Goal: Information Seeking & Learning: Check status

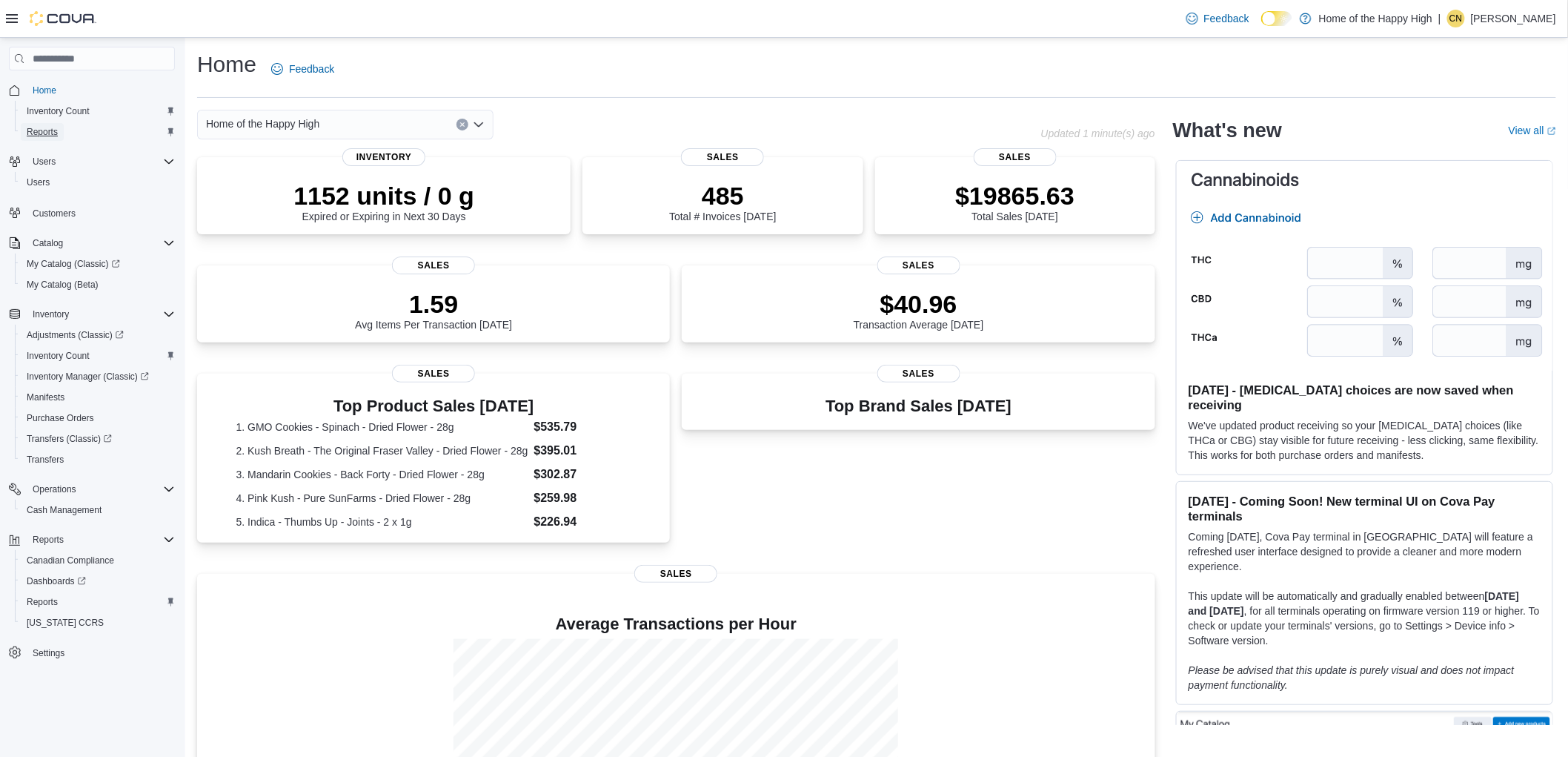
click at [41, 133] on span "Reports" at bounding box center [42, 132] width 31 height 12
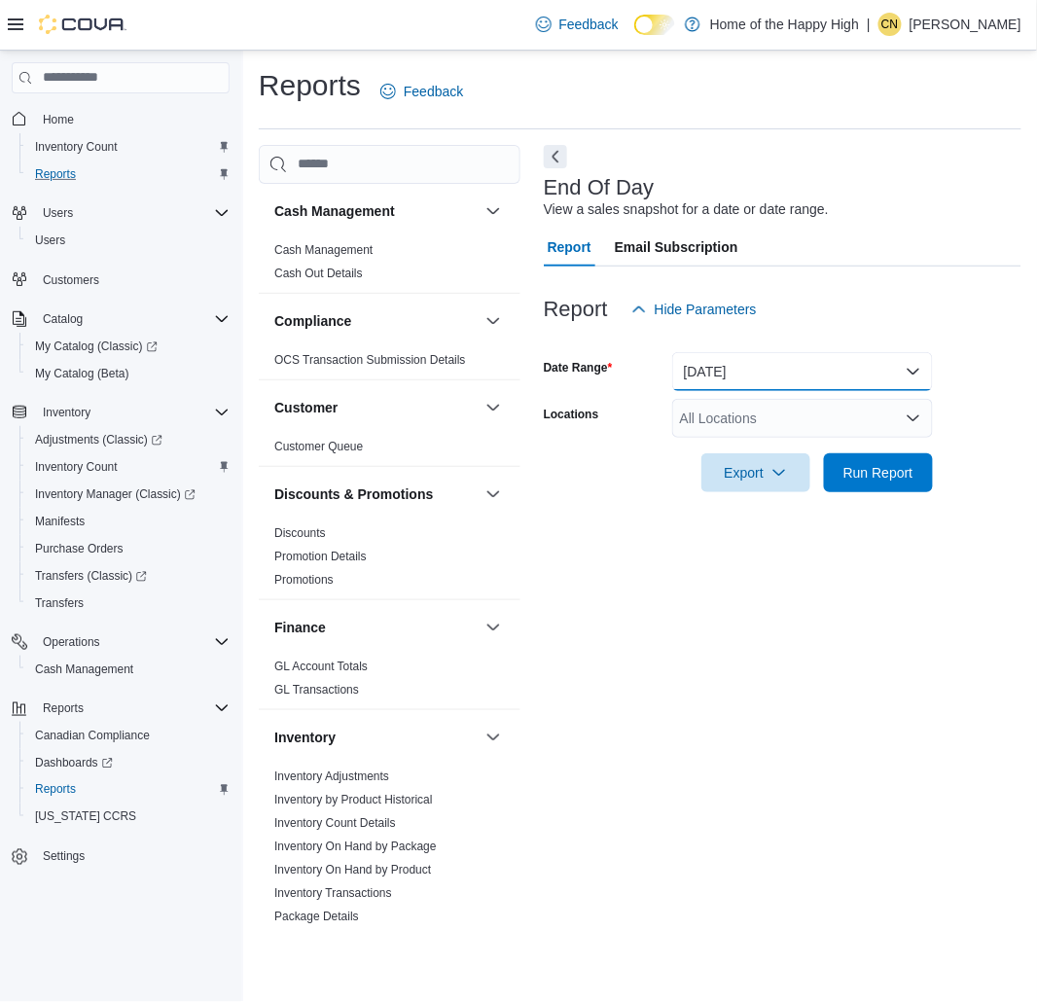
click at [830, 376] on button "Today" at bounding box center [802, 371] width 261 height 39
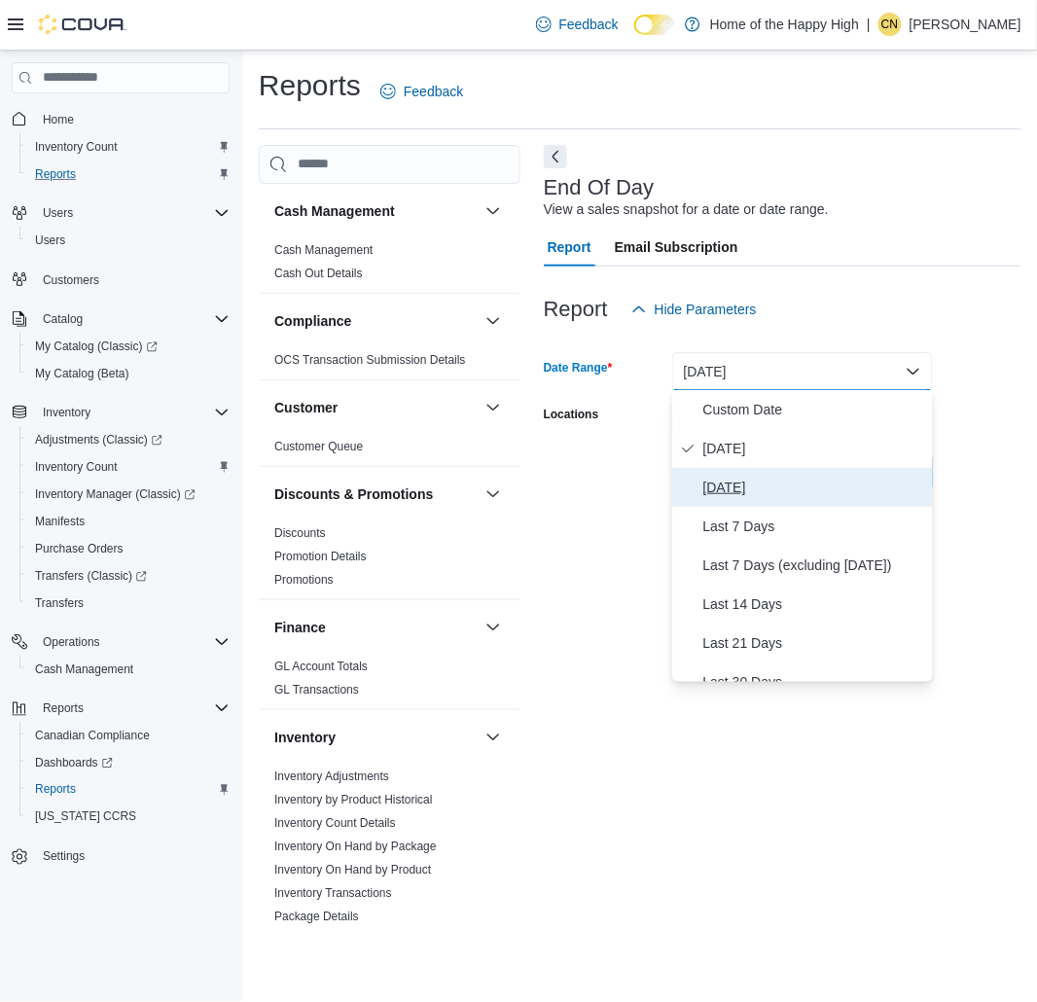
click at [711, 494] on span "Yesterday" at bounding box center [815, 487] width 222 height 23
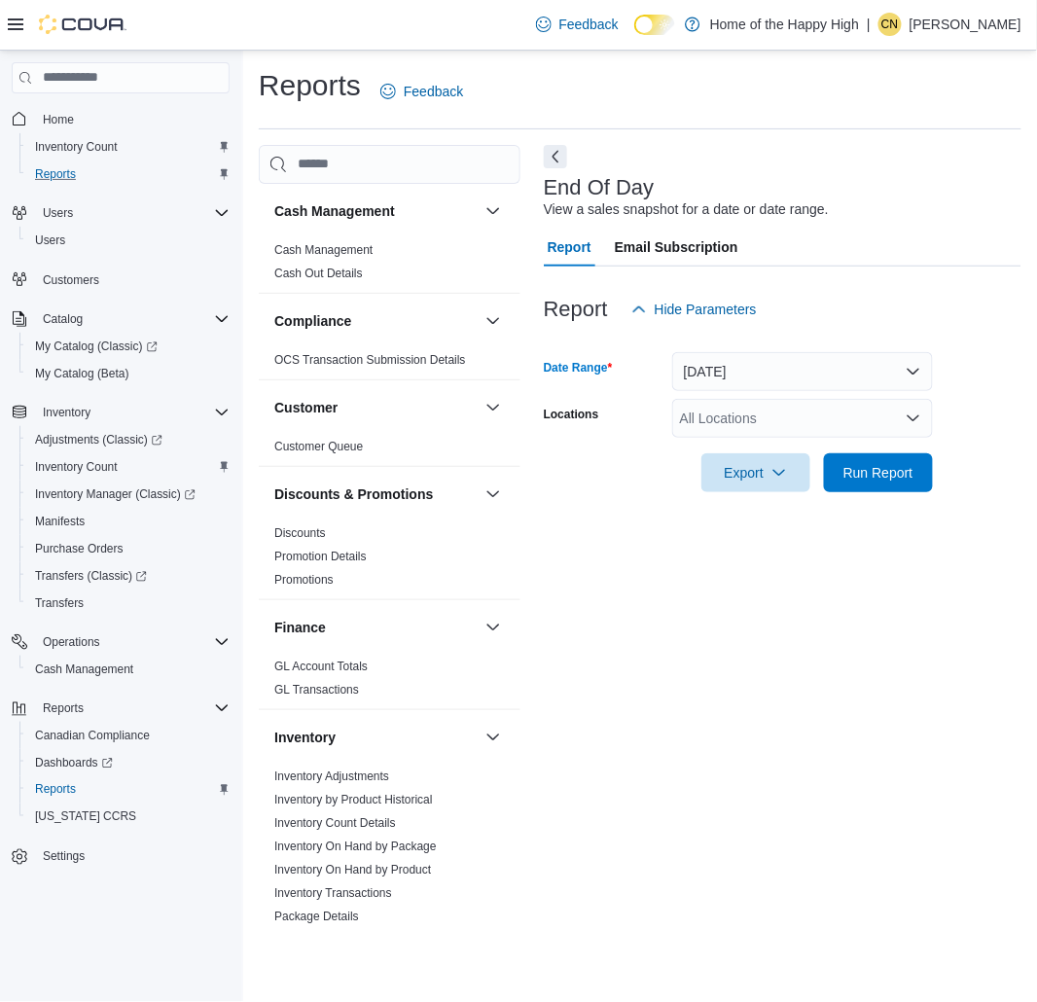
click at [780, 407] on div "All Locations" at bounding box center [802, 418] width 261 height 39
type input "******"
click at [856, 443] on span "Saskatoon - Willowgrove - Fire & Flower" at bounding box center [874, 450] width 243 height 19
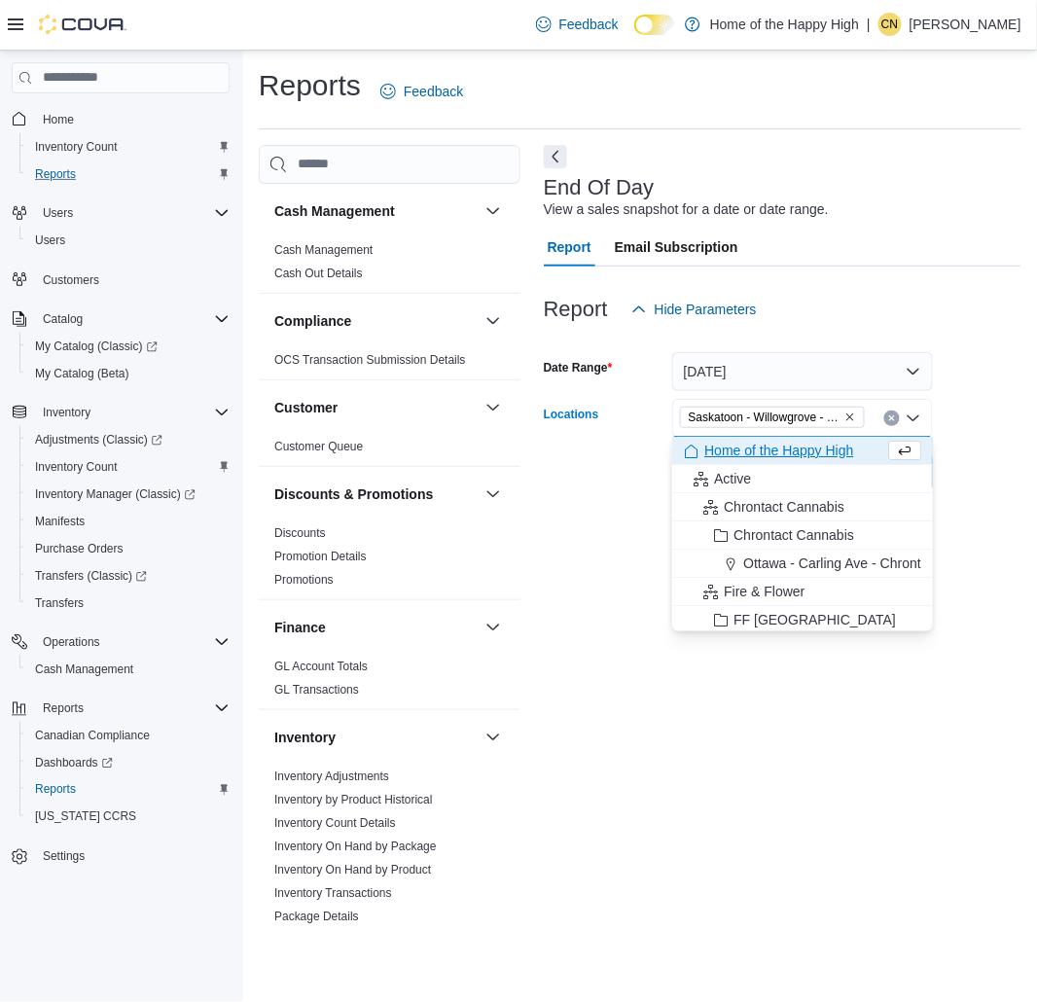
click at [954, 444] on div at bounding box center [783, 446] width 478 height 16
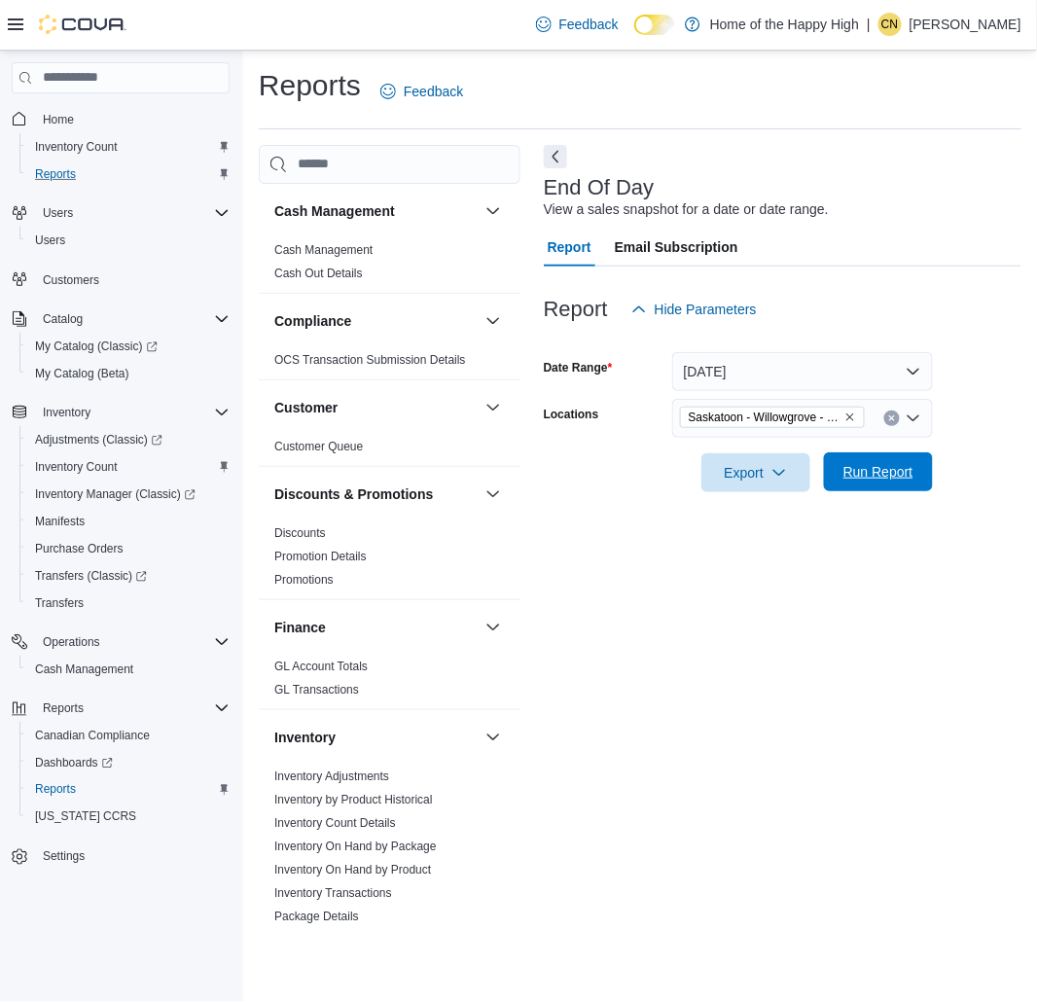
click at [886, 469] on span "Run Report" at bounding box center [879, 471] width 70 height 19
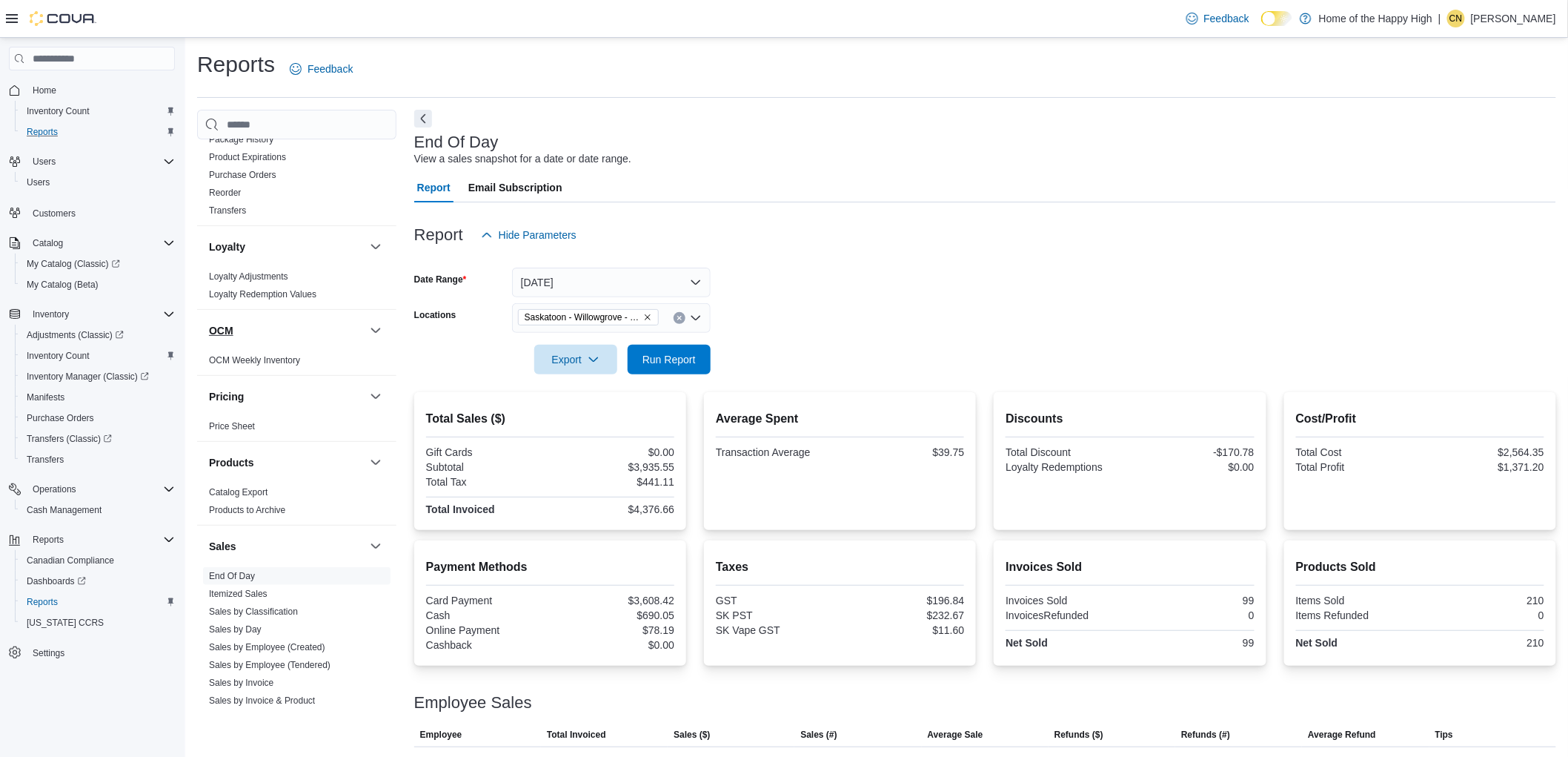
scroll to position [658, 0]
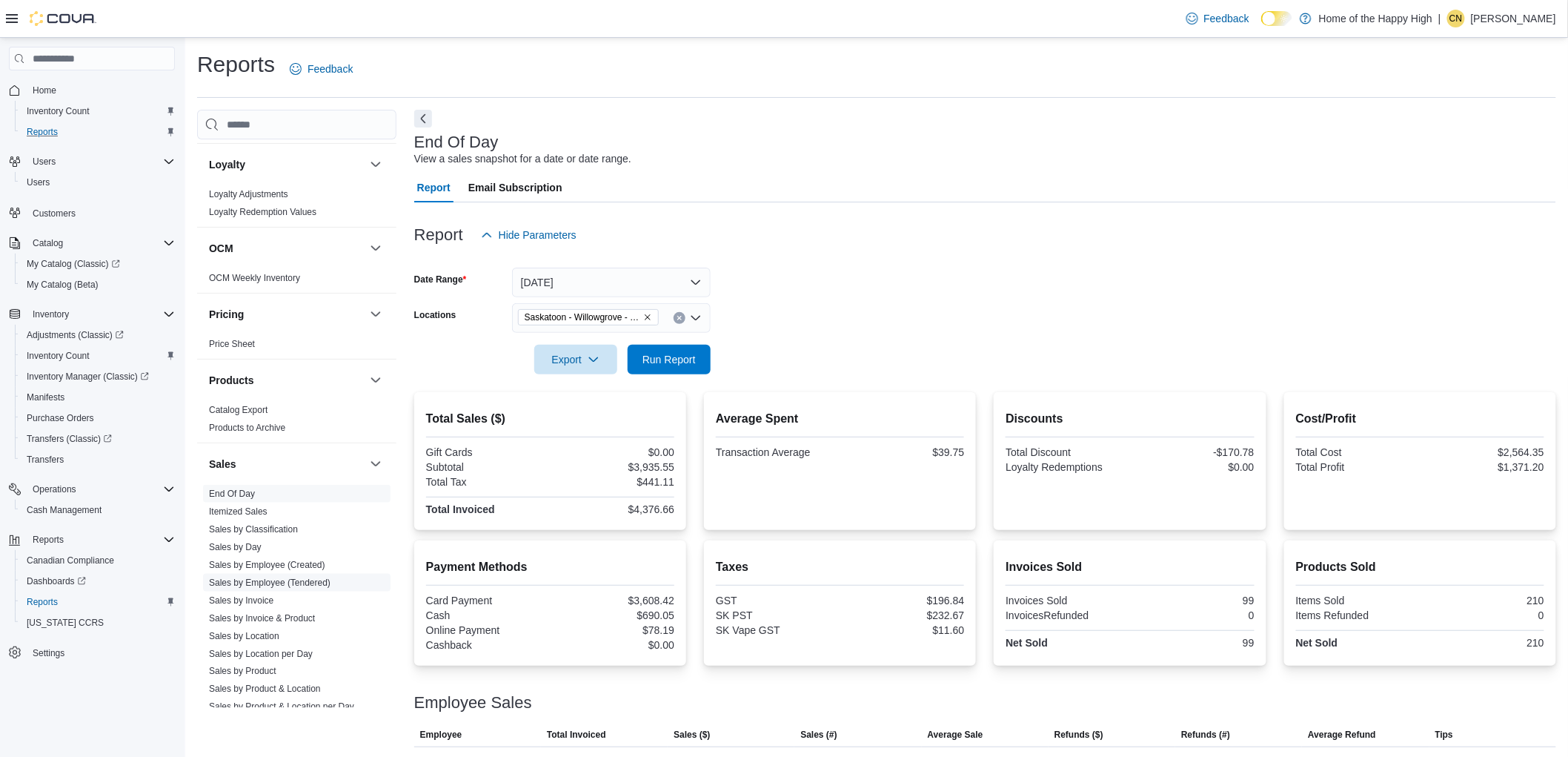
click at [263, 580] on link "Sales by Employee (Tendered)" at bounding box center [270, 583] width 122 height 11
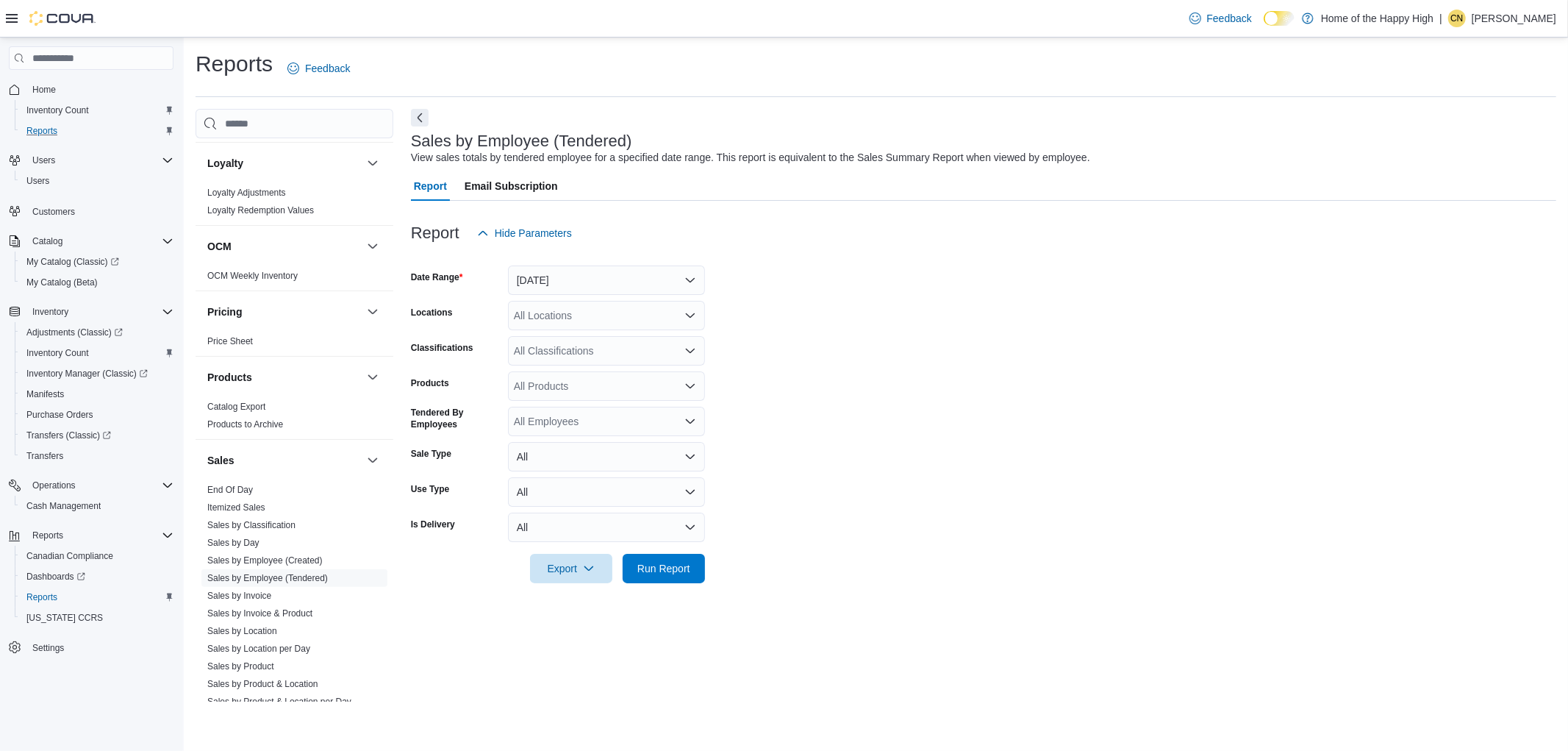
click at [576, 320] on div "All Locations" at bounding box center [606, 315] width 197 height 29
type input "******"
click at [631, 349] on button "Saskatoon - Willowgrove - Fire & Flower" at bounding box center [606, 341] width 197 height 21
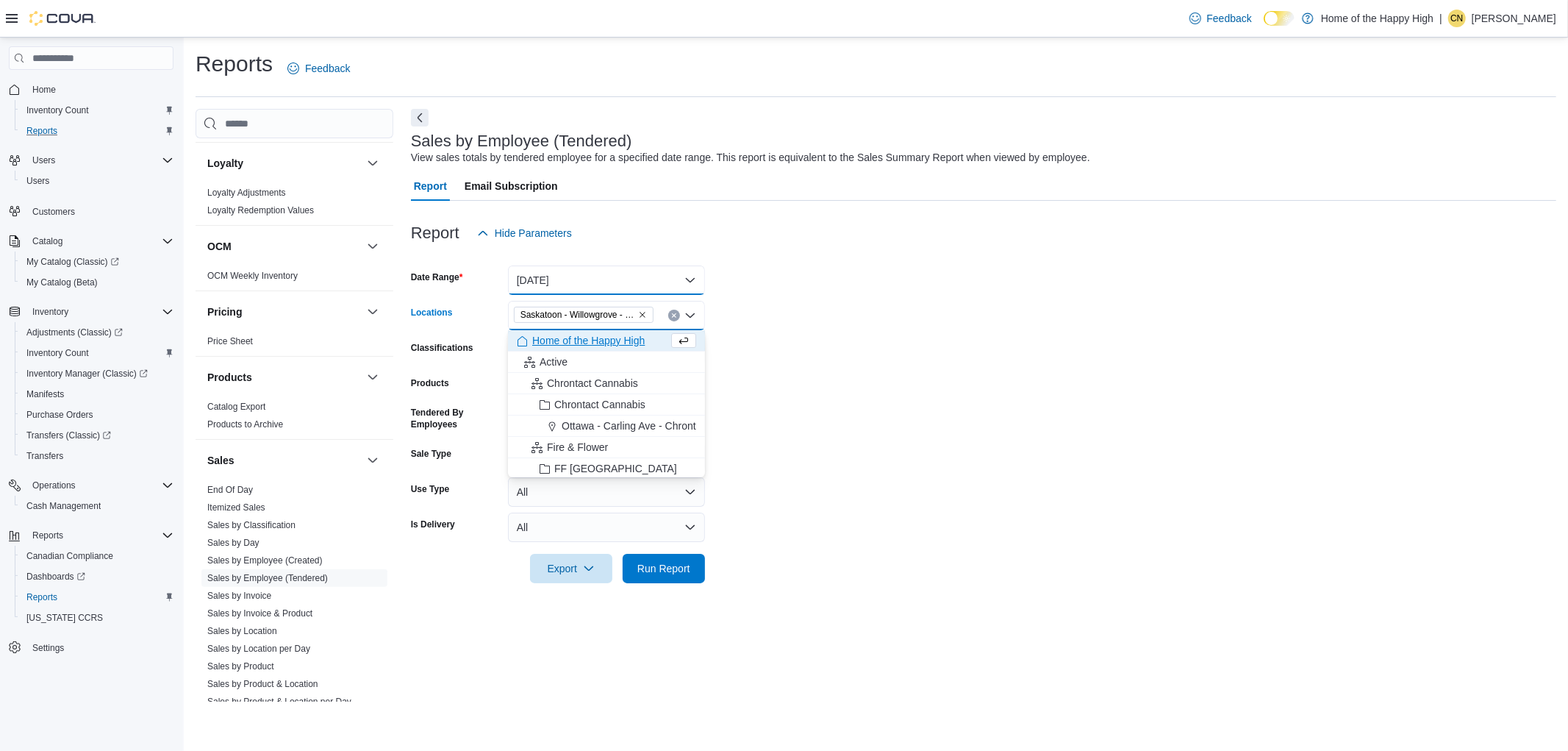
click at [563, 277] on button "Yesterday" at bounding box center [606, 280] width 197 height 29
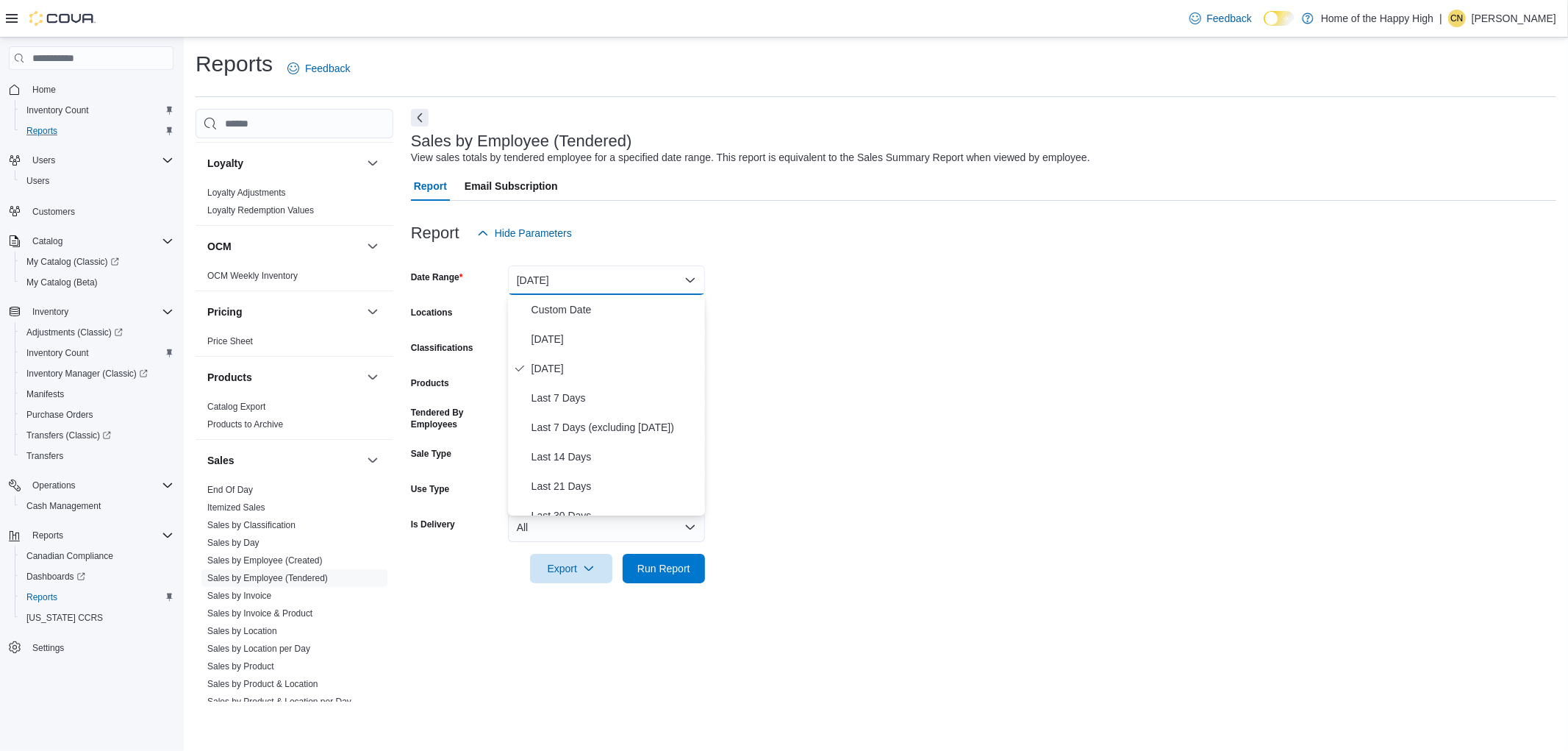
click at [1005, 298] on form "Date Range Yesterday Locations Saskatoon - Willowgrove - Fire & Flower Classifi…" at bounding box center [983, 416] width 1145 height 335
click at [654, 562] on span "Run Report" at bounding box center [664, 567] width 53 height 14
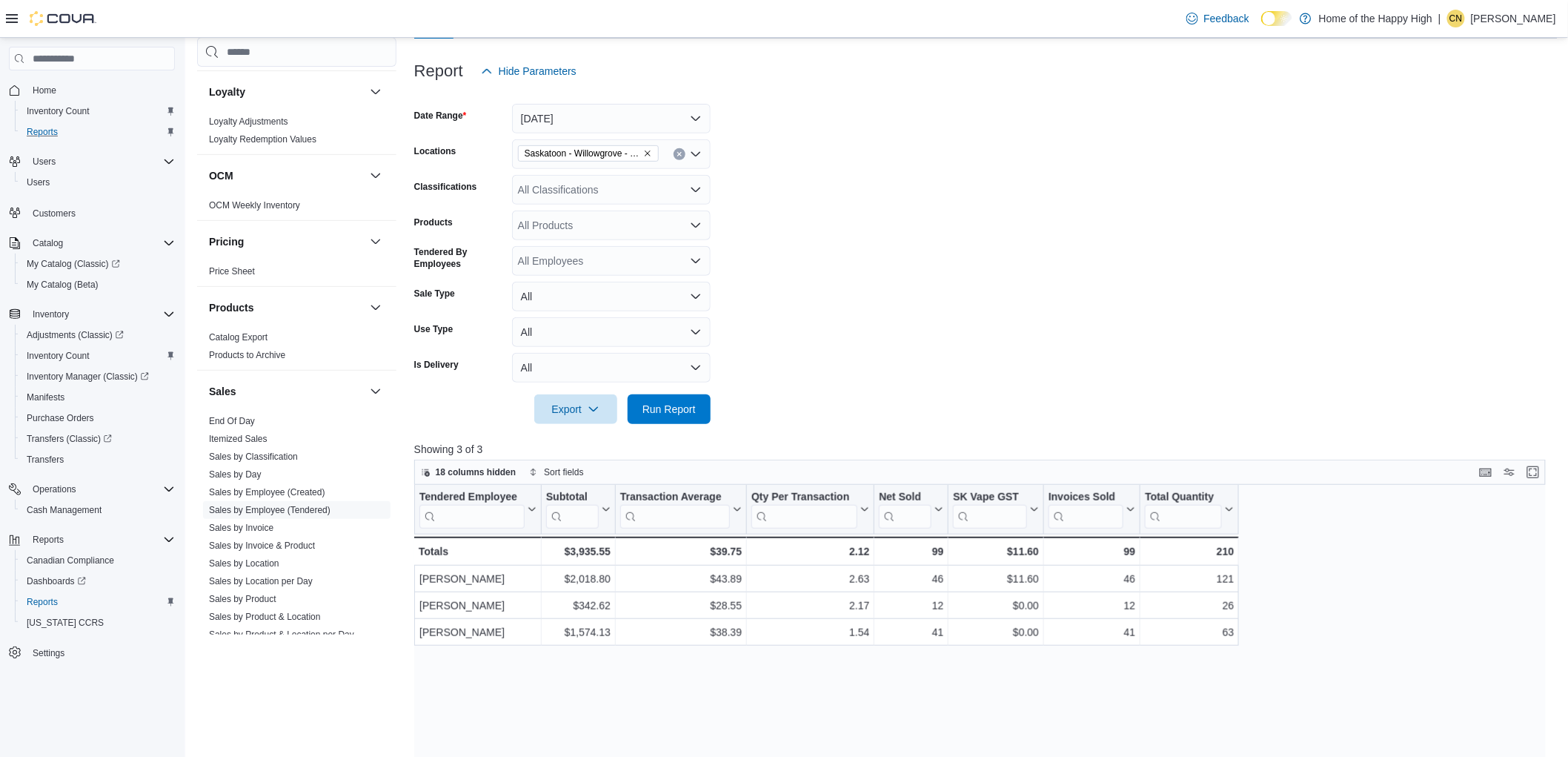
scroll to position [164, 0]
click at [551, 213] on div "All Products" at bounding box center [611, 224] width 199 height 30
click at [573, 188] on div "All Classifications" at bounding box center [611, 189] width 199 height 30
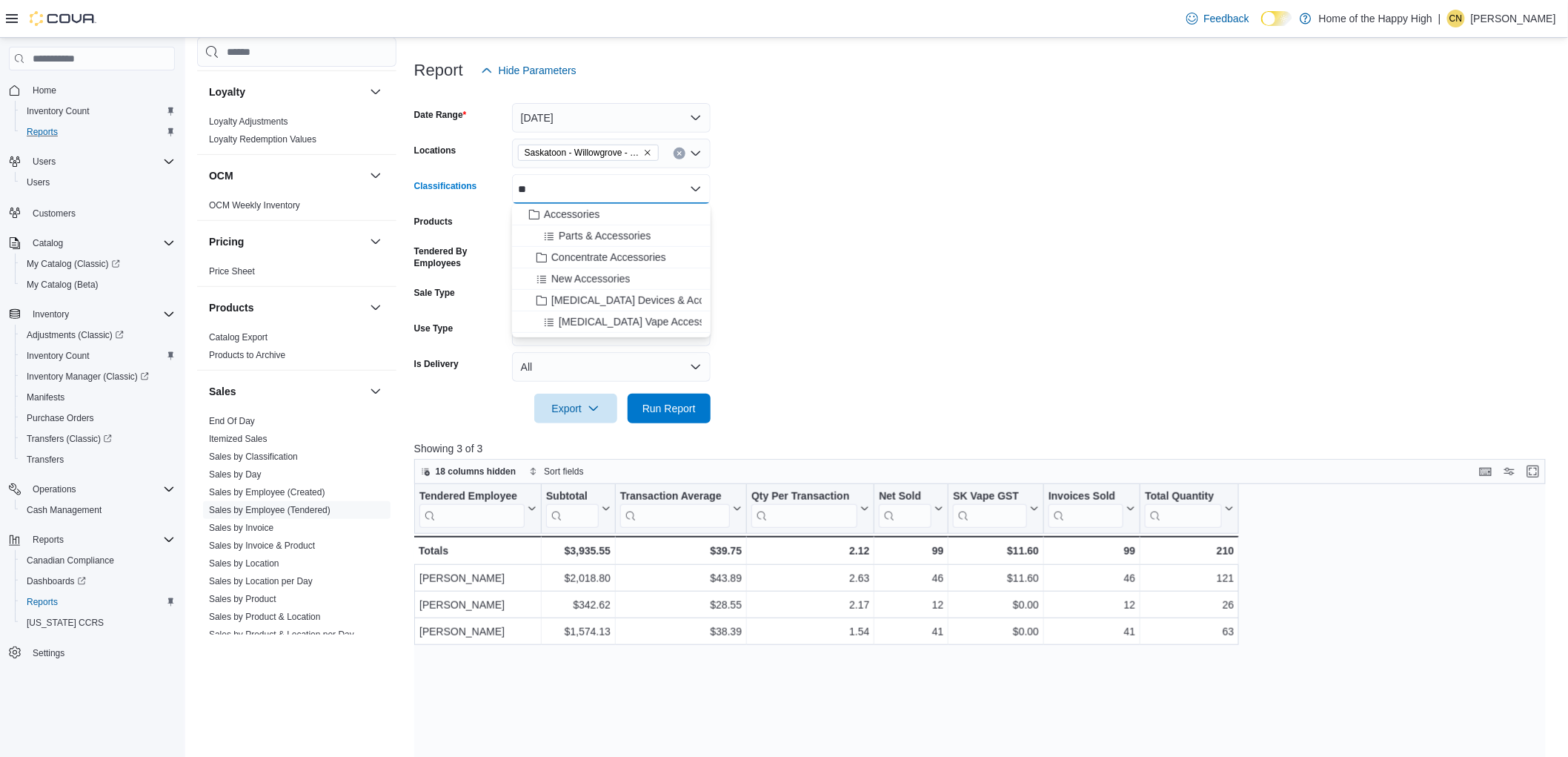
type input "**"
click at [575, 205] on button "Accessories" at bounding box center [611, 215] width 199 height 21
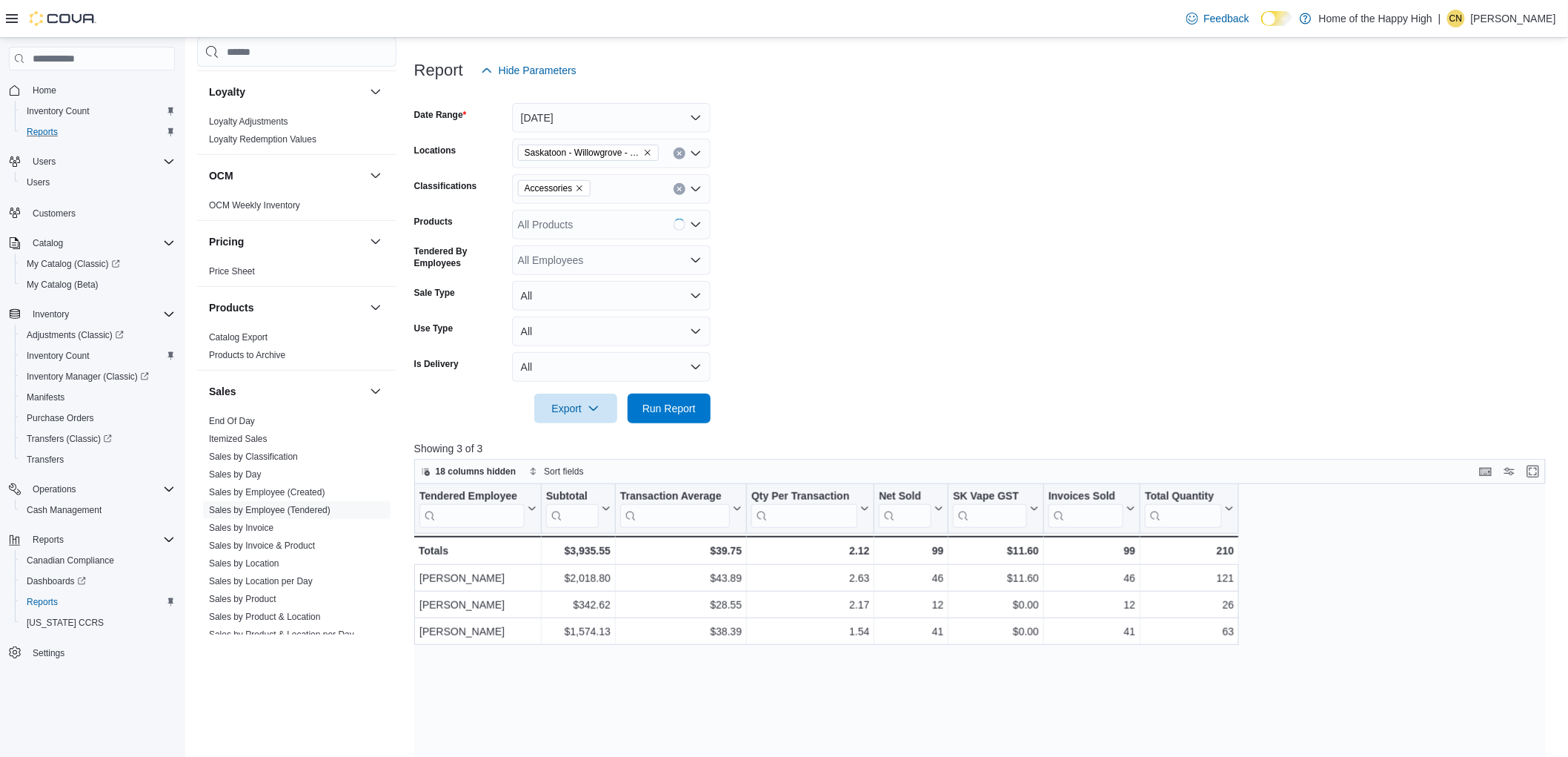
click at [1039, 296] on form "Date Range Yesterday Locations Saskatoon - Willowgrove - Fire & Flower Classifi…" at bounding box center [986, 254] width 1144 height 338
click at [650, 417] on span "Run Report" at bounding box center [669, 407] width 65 height 30
click at [993, 312] on form "Date Range Yesterday Locations Saskatoon - Willowgrove - Fire & Flower Classifi…" at bounding box center [986, 254] width 1144 height 338
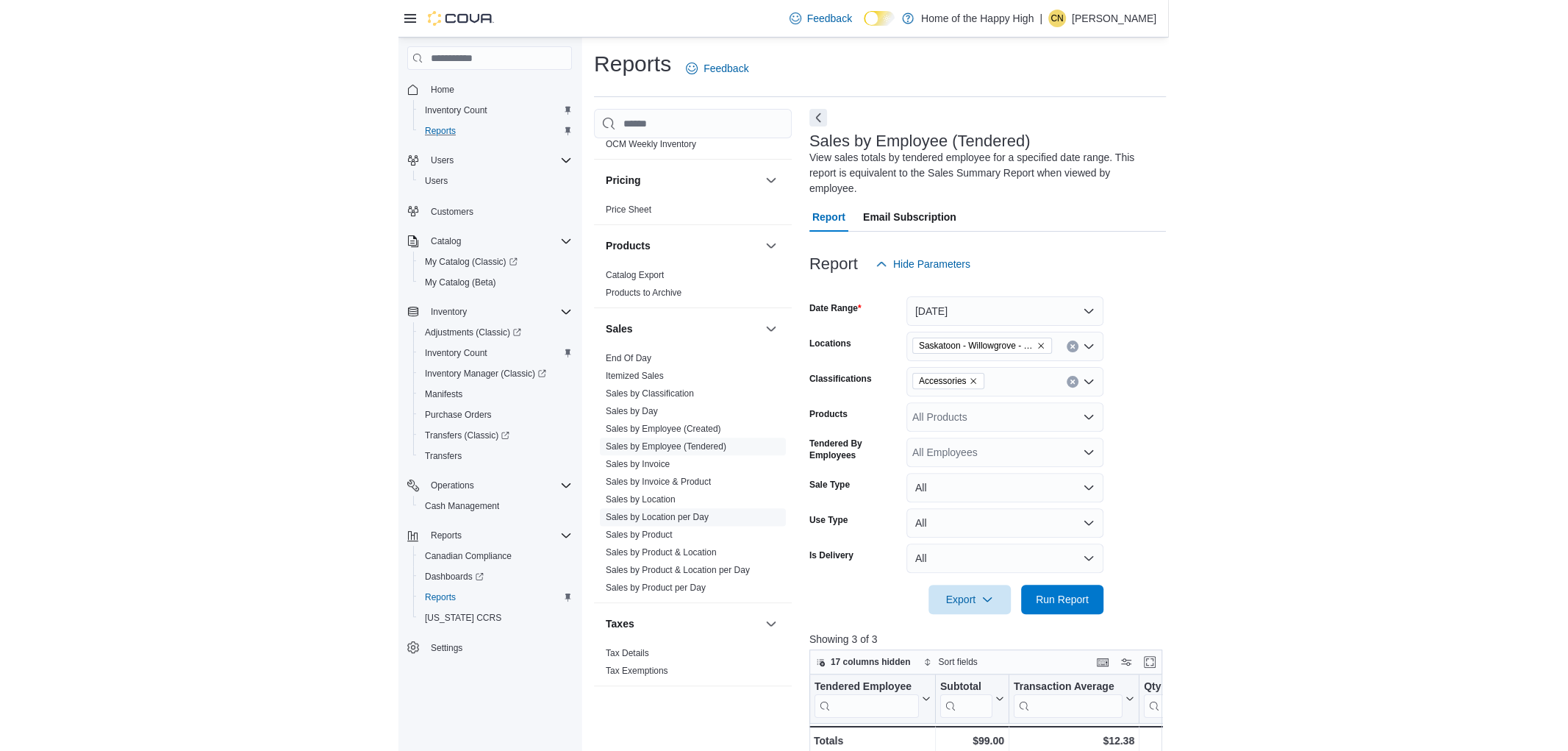
scroll to position [703, 0]
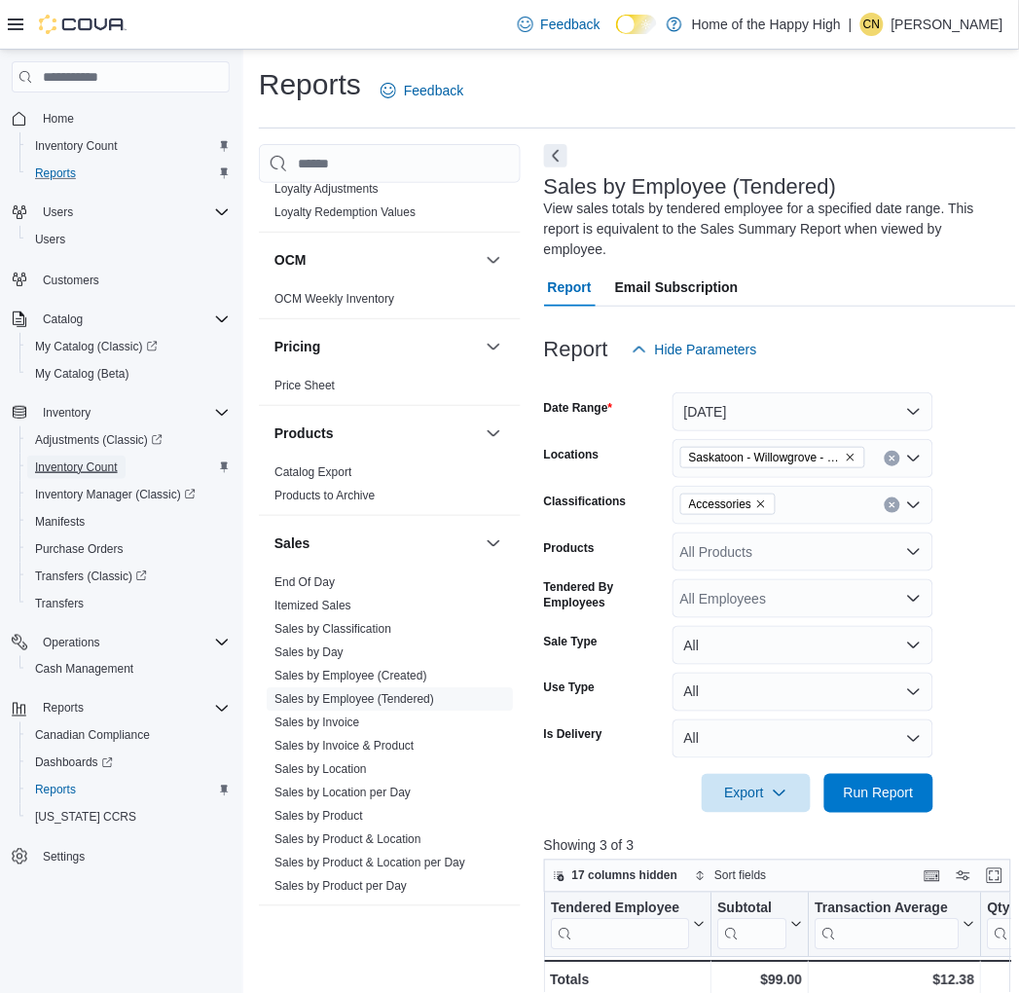
click at [112, 462] on span "Inventory Count" at bounding box center [76, 467] width 83 height 16
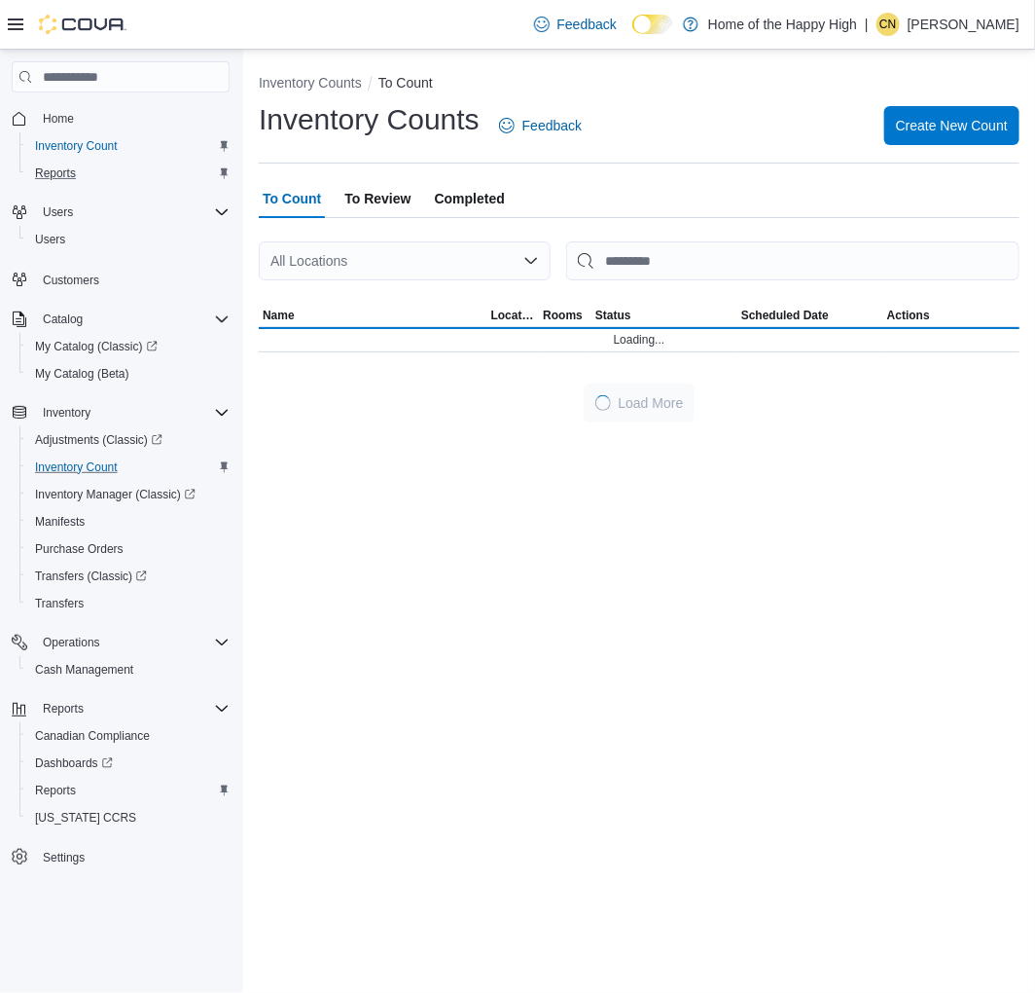
click at [481, 175] on div "Inventory Counts To Count Inventory Counts Feedback Create New Count To Count T…" at bounding box center [639, 244] width 792 height 388
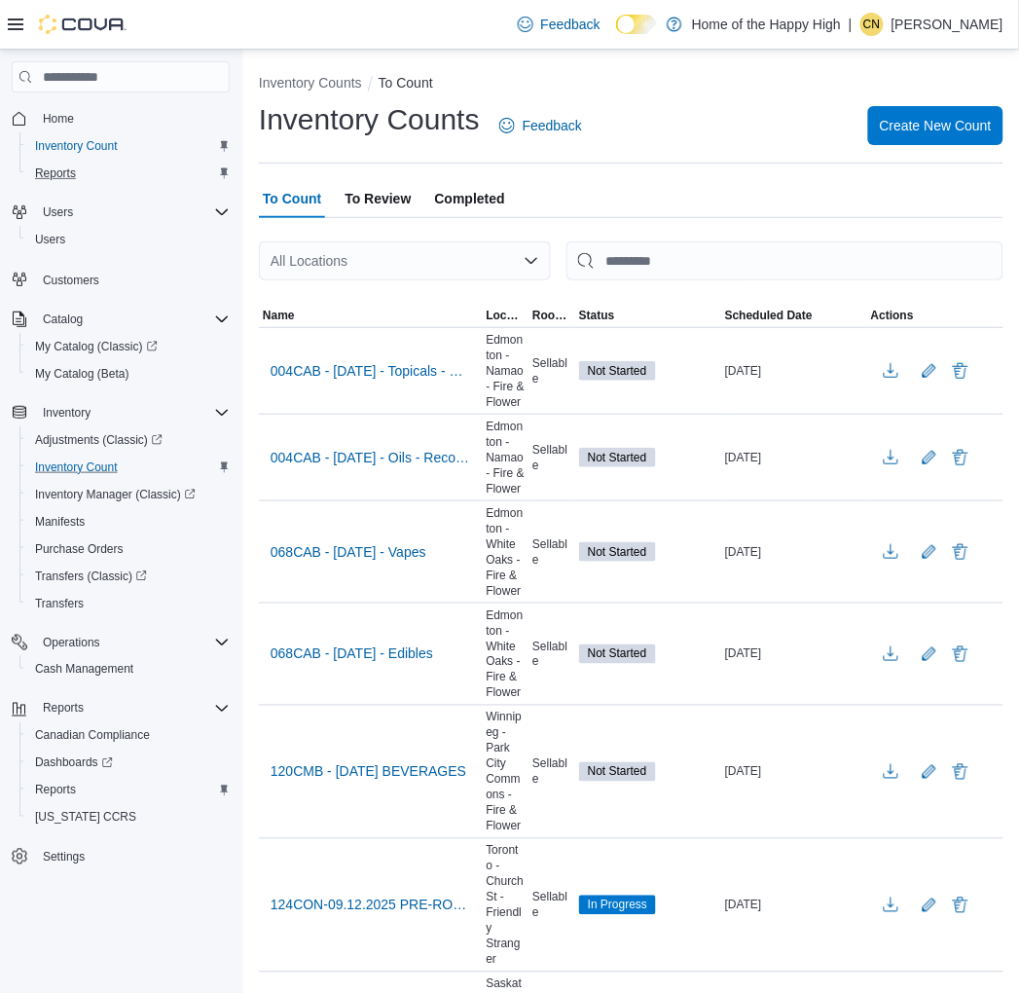
click at [481, 195] on span "Completed" at bounding box center [470, 198] width 70 height 39
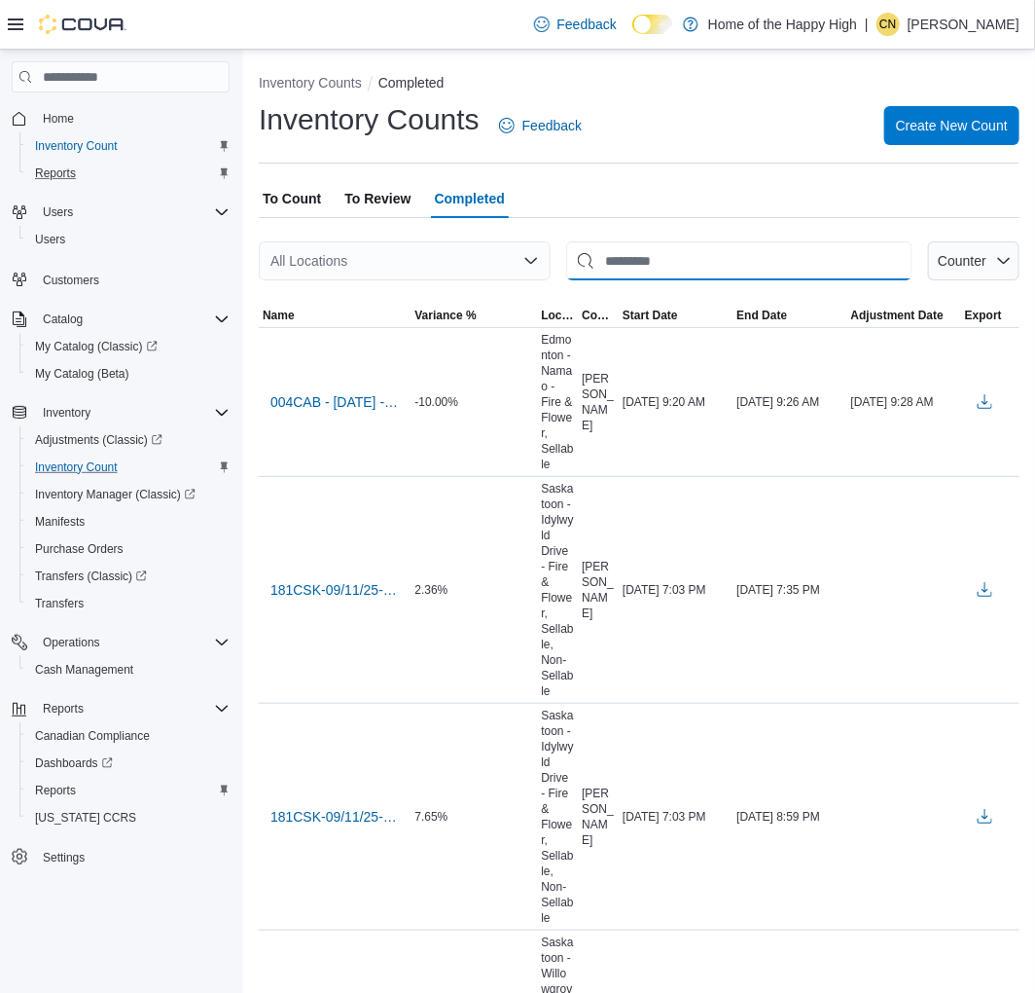
click at [678, 256] on input "This is a search bar. After typing your query, hit enter to filter the results …" at bounding box center [739, 260] width 346 height 39
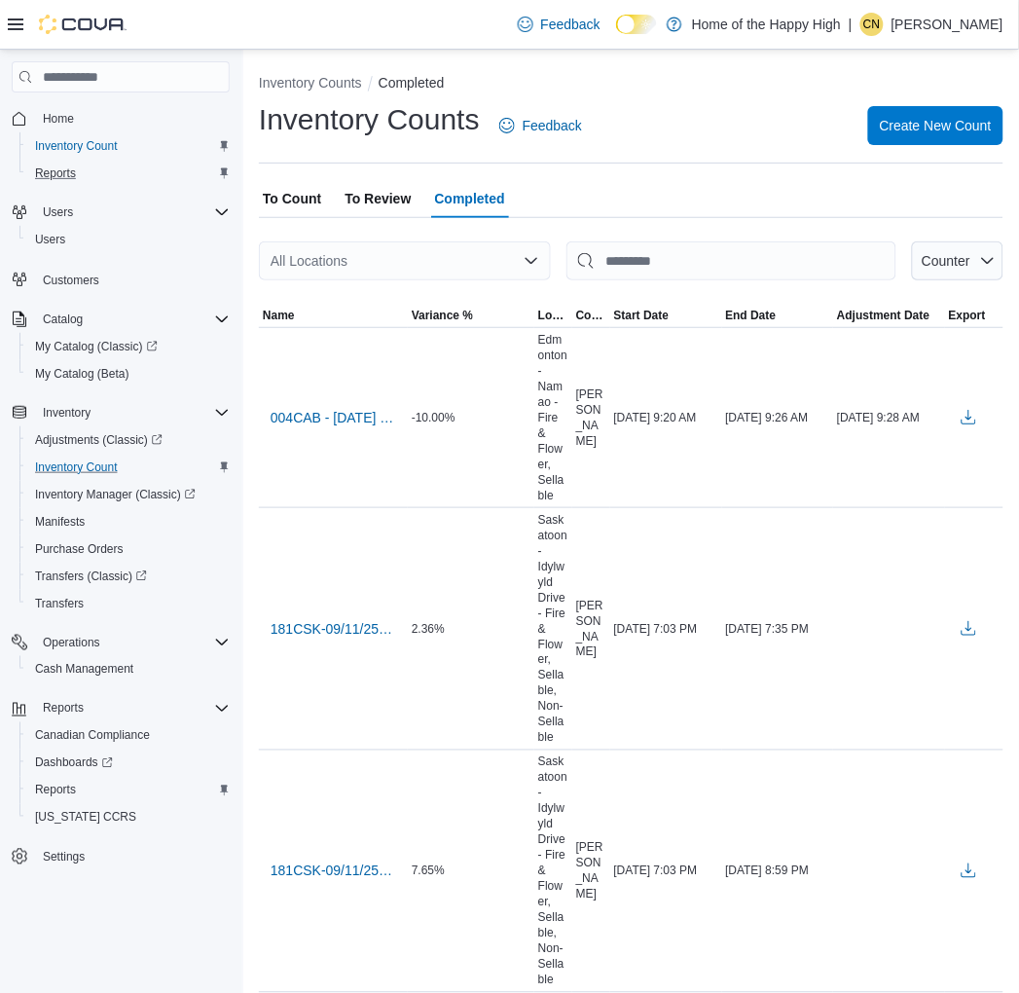
click at [512, 271] on div "All Locations" at bounding box center [405, 260] width 292 height 39
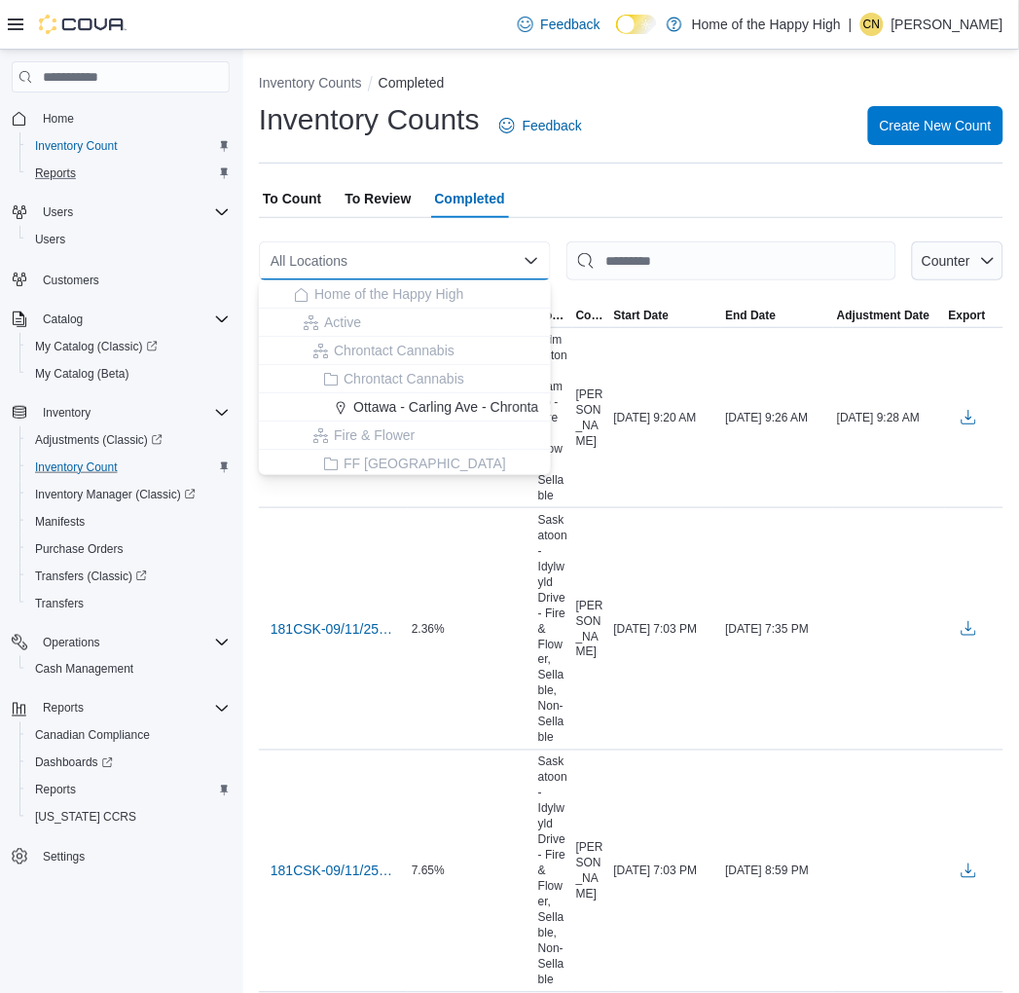
type input "*"
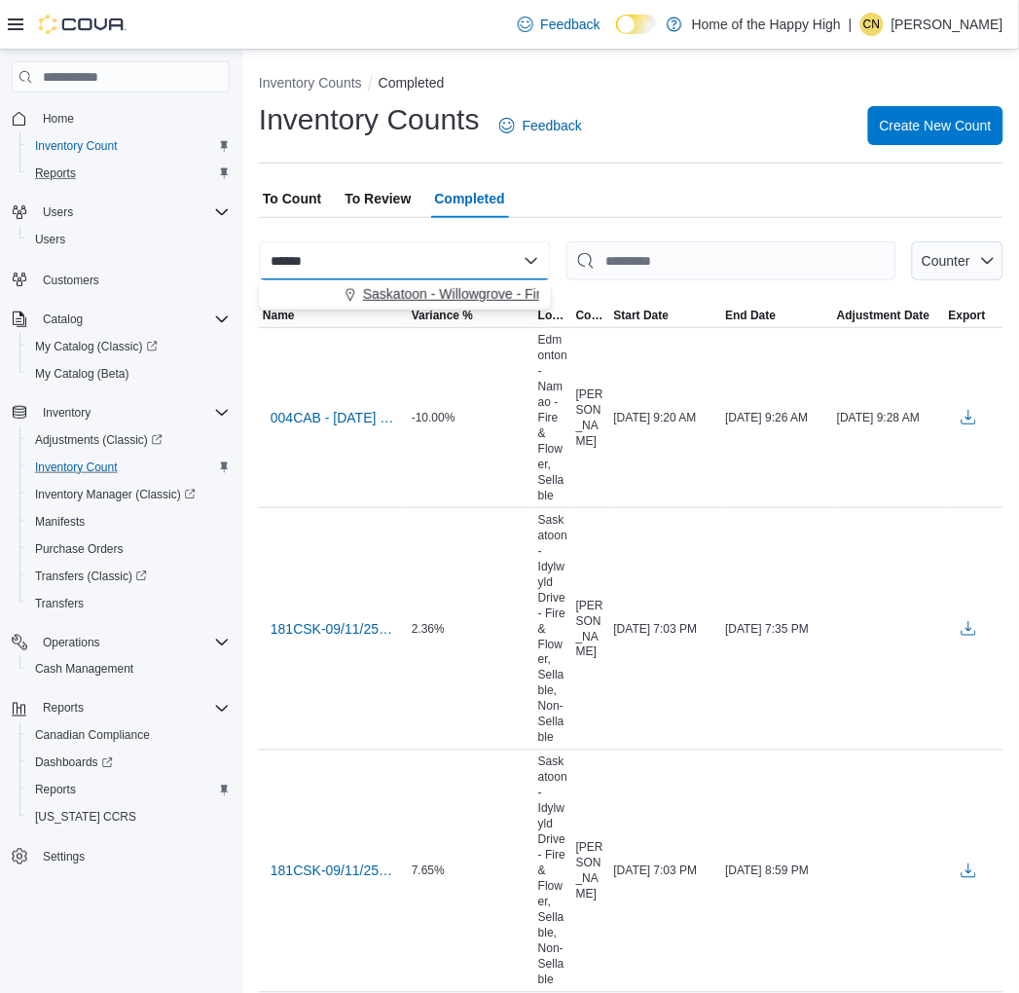
type input "******"
click at [465, 288] on span "Saskatoon - Willowgrove - Fire & Flower" at bounding box center [484, 293] width 243 height 19
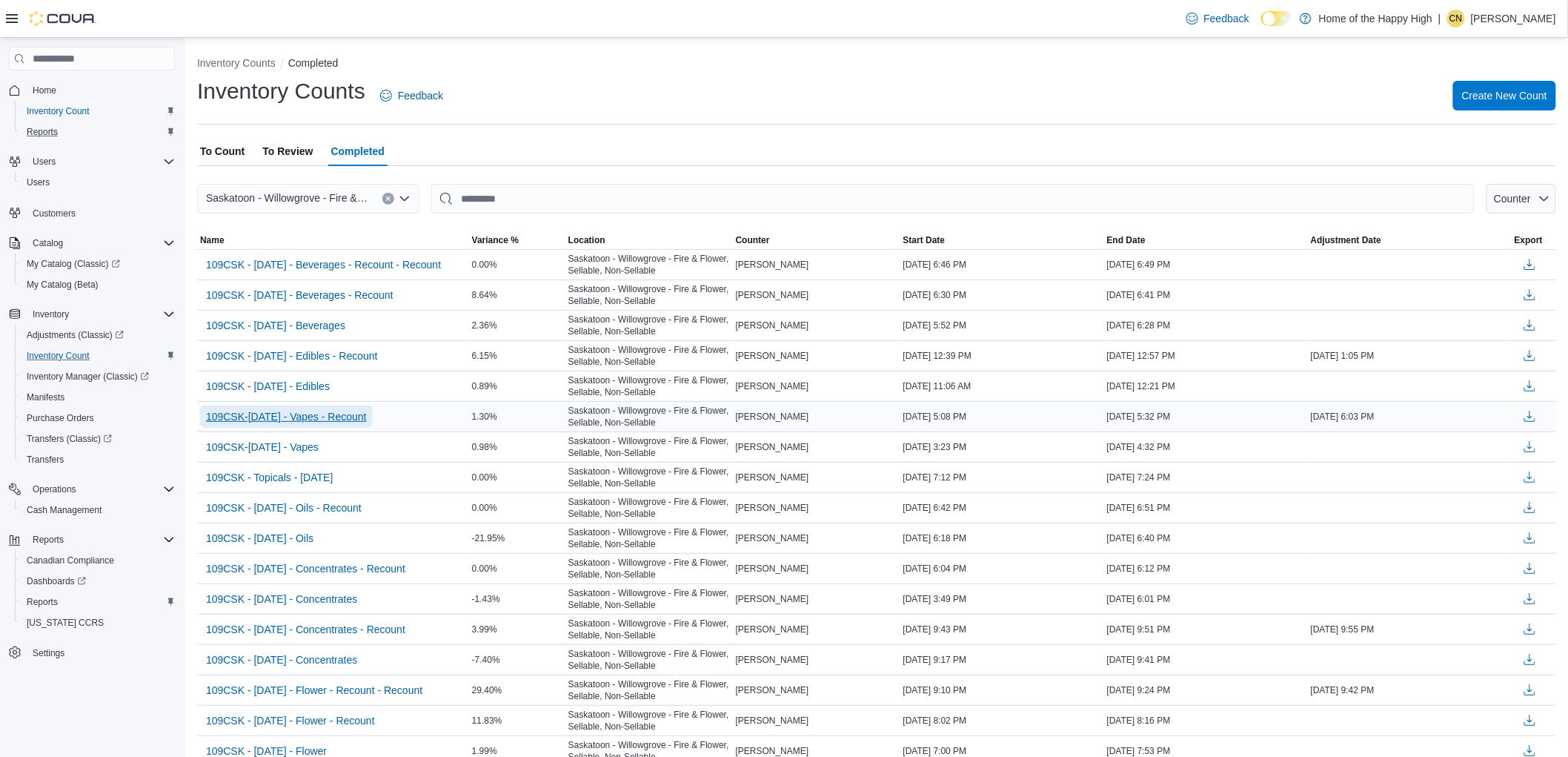
click at [329, 420] on span "109CSK-05/Sept/2025 - Vapes - Recount" at bounding box center [286, 416] width 161 height 14
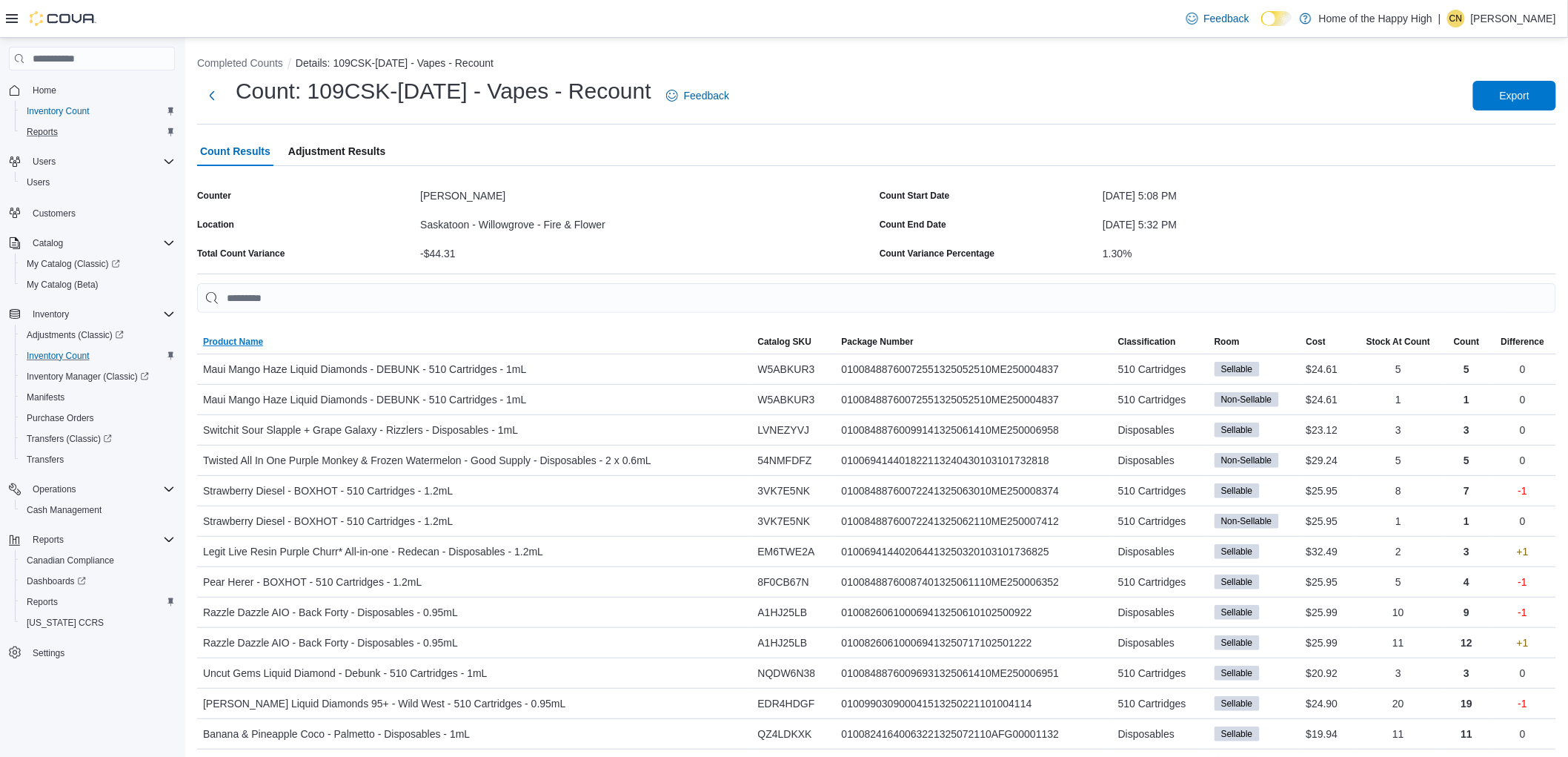
click at [263, 339] on span "Product Name" at bounding box center [233, 342] width 60 height 12
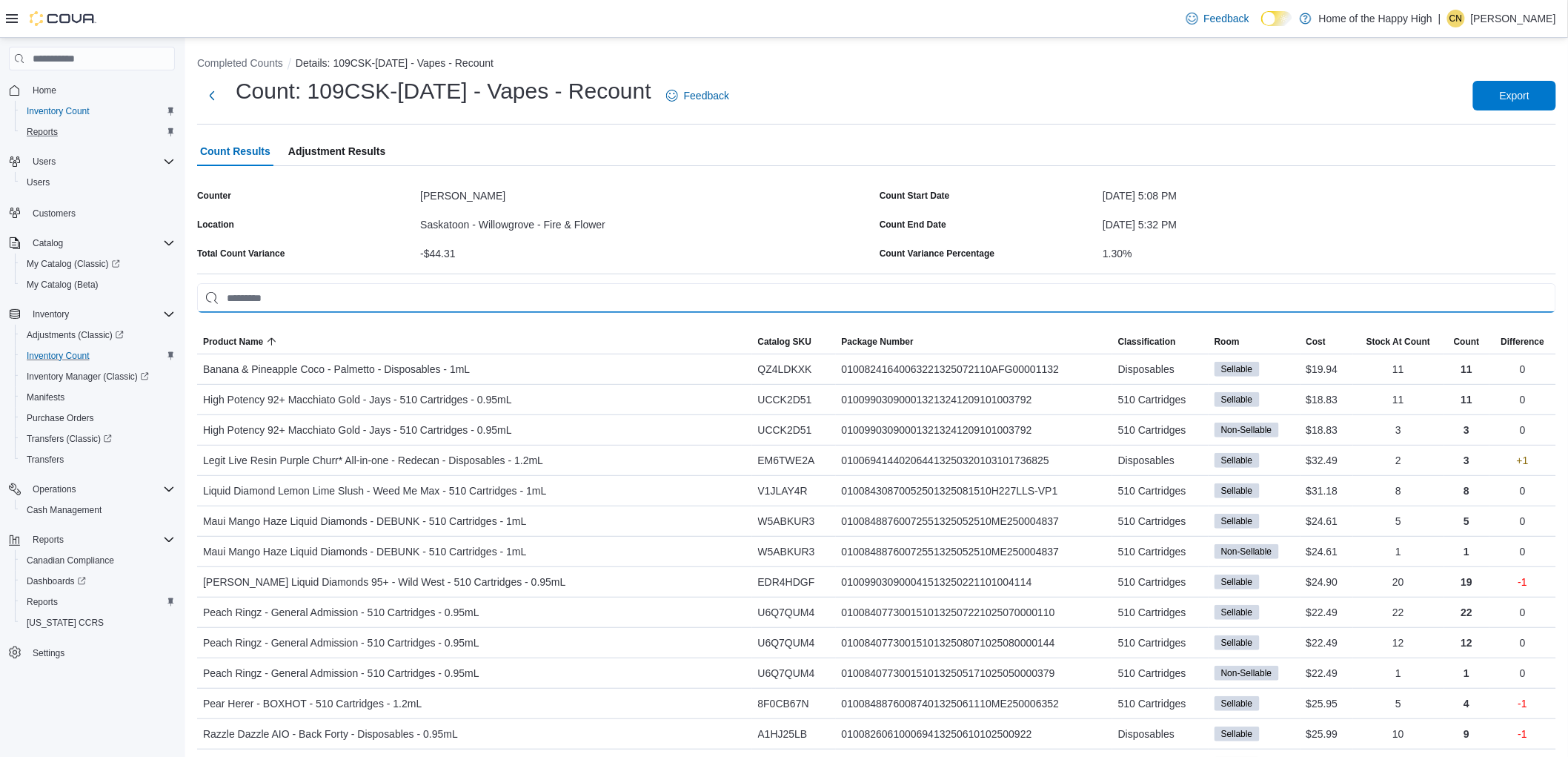
click at [299, 299] on input "This is a search bar. As you type, the results lower in the page will automatic…" at bounding box center [877, 298] width 1359 height 30
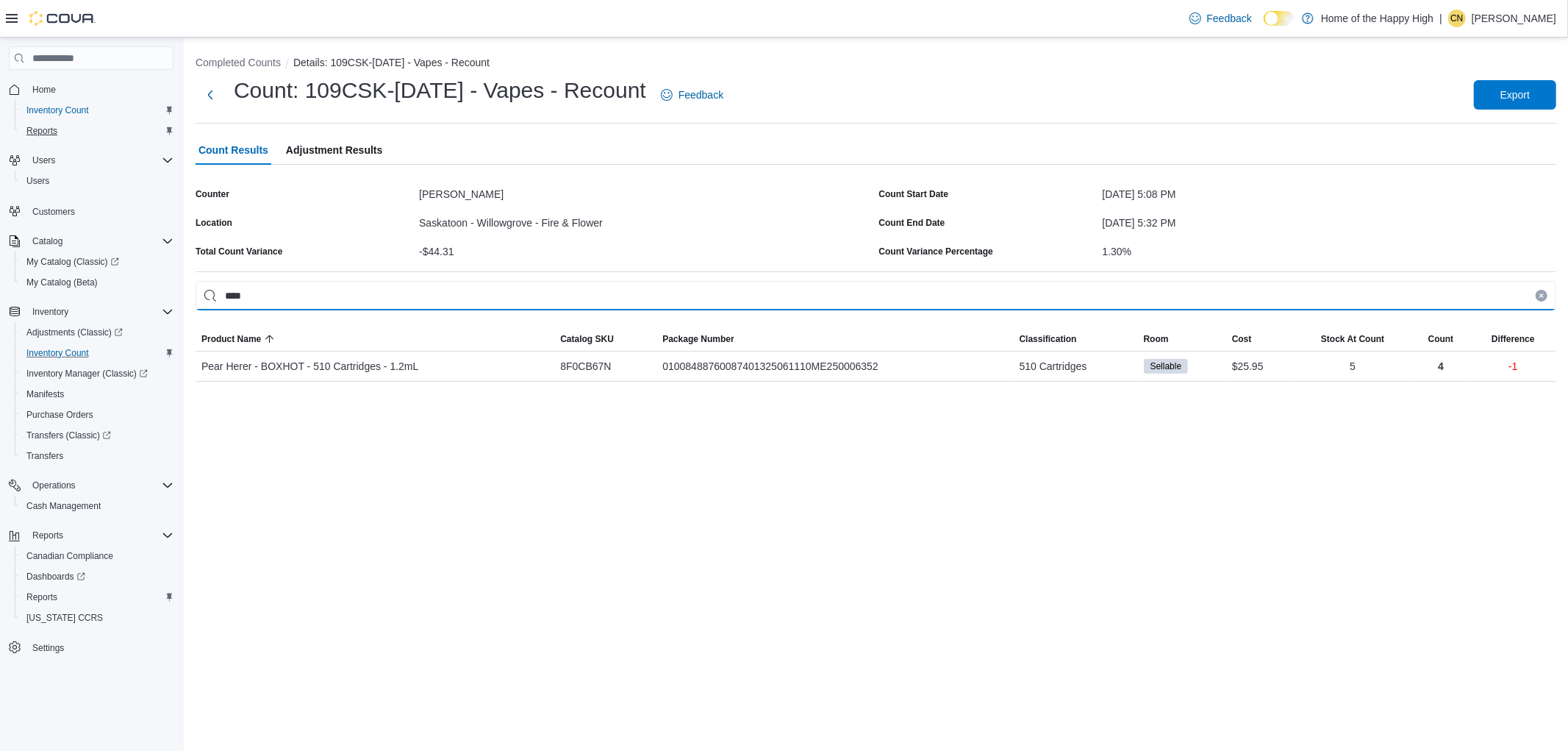
type input "****"
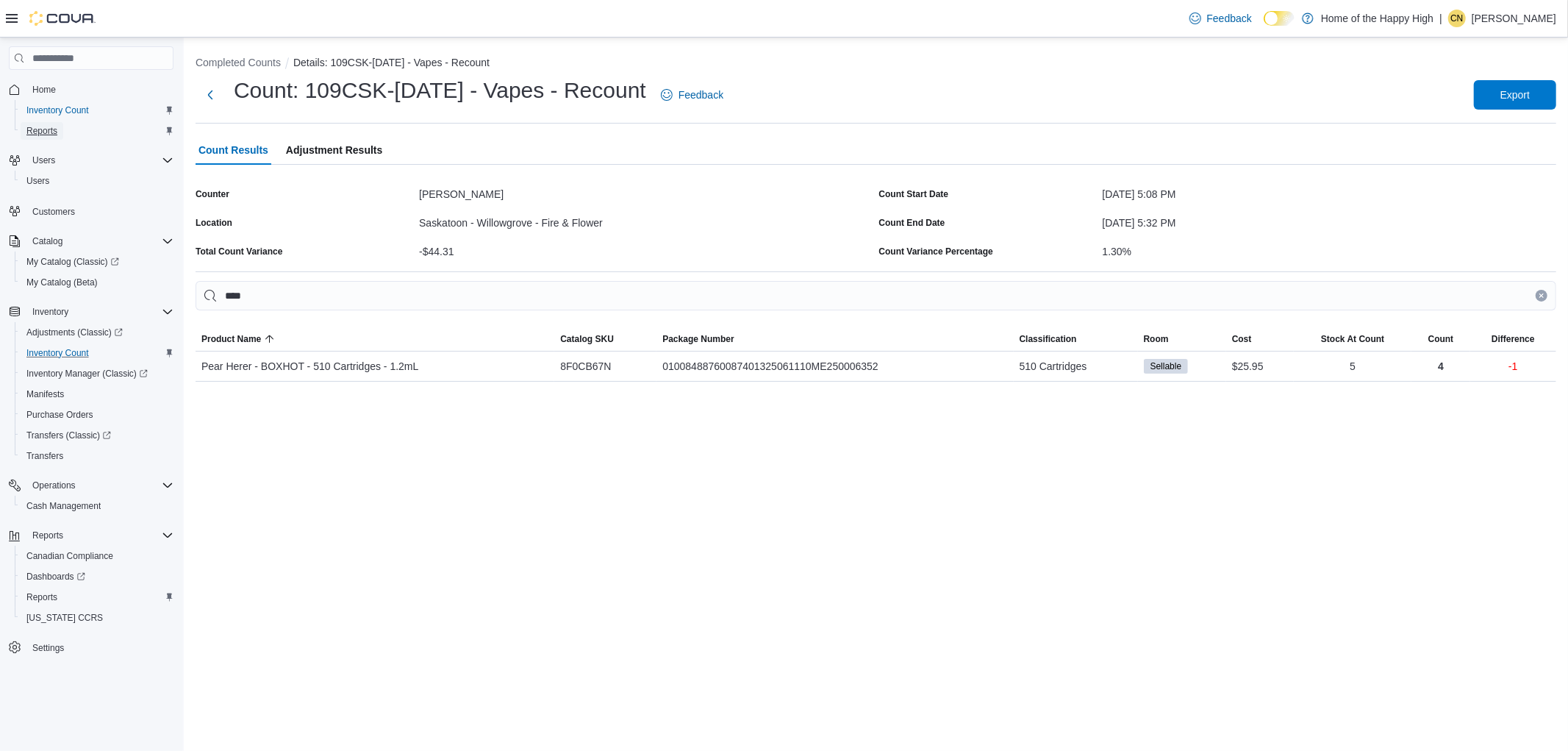
click at [41, 122] on span "Reports" at bounding box center [42, 131] width 31 height 17
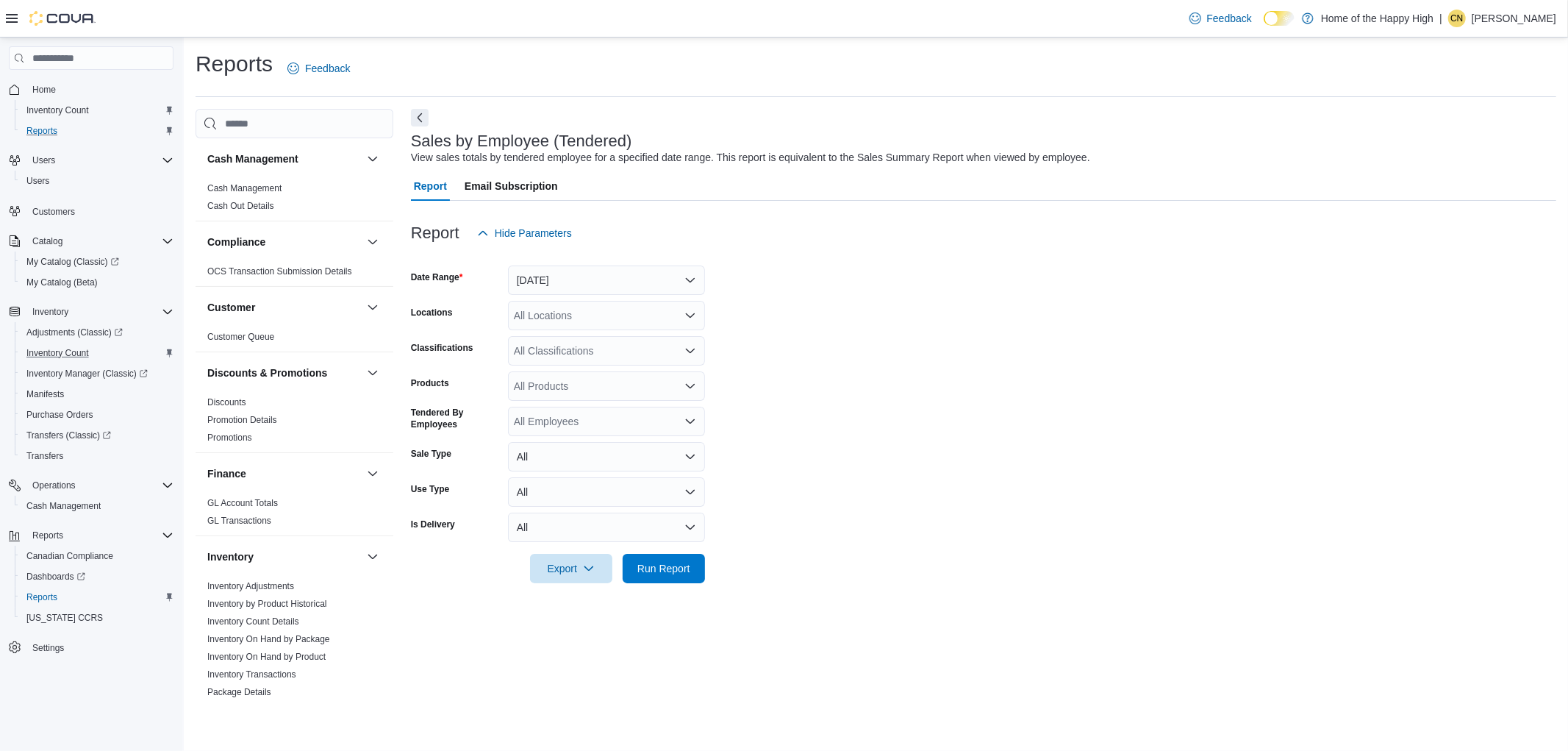
click at [833, 387] on form "Date Range Yesterday Locations All Locations Classifications All Classification…" at bounding box center [983, 416] width 1145 height 335
click at [997, 366] on form "Date Range Yesterday Locations All Locations Classifications All Classification…" at bounding box center [983, 416] width 1145 height 335
